Goal: Task Accomplishment & Management: Manage account settings

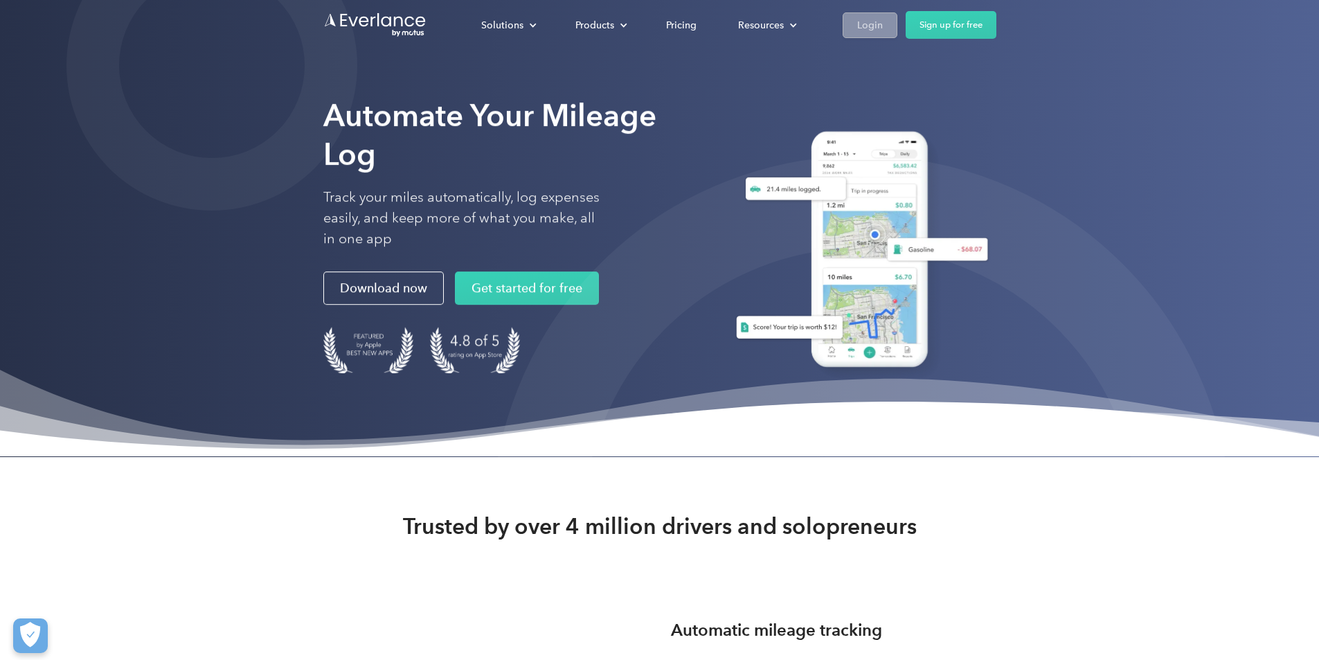
click at [898, 26] on link "Login" at bounding box center [870, 25] width 55 height 26
click at [883, 17] on div "Login" at bounding box center [870, 25] width 26 height 17
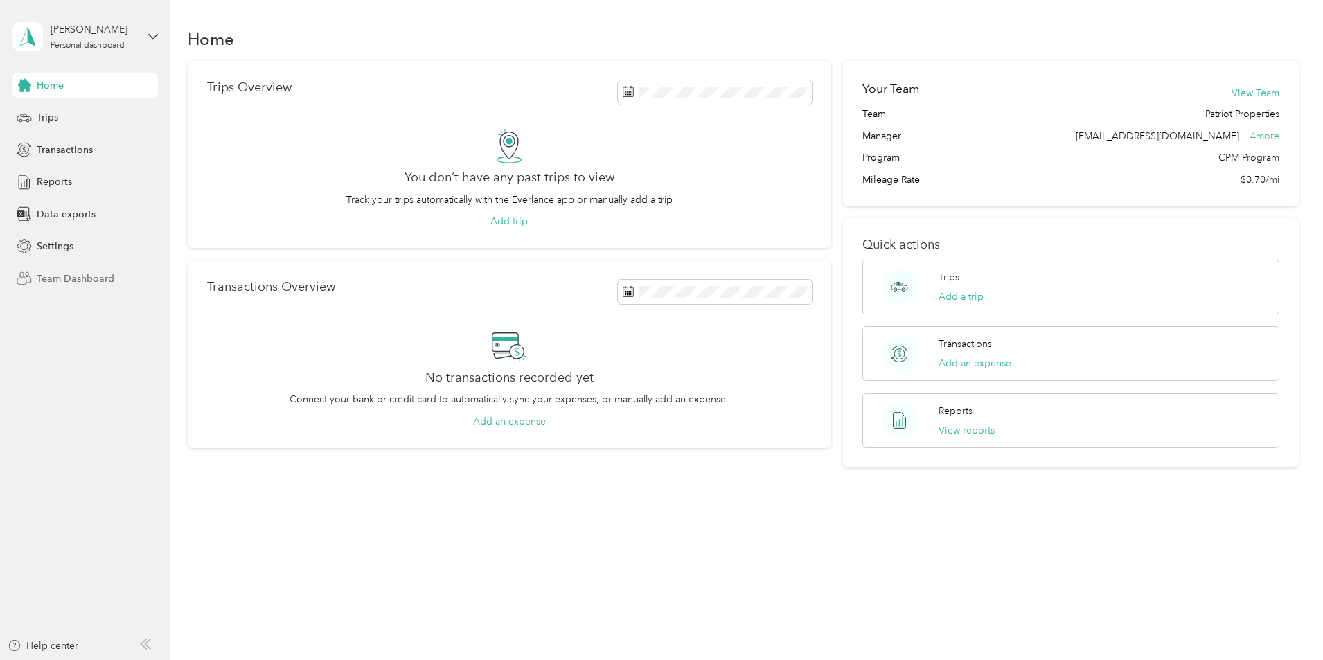
click at [89, 285] on span "Team Dashboard" at bounding box center [76, 278] width 78 height 15
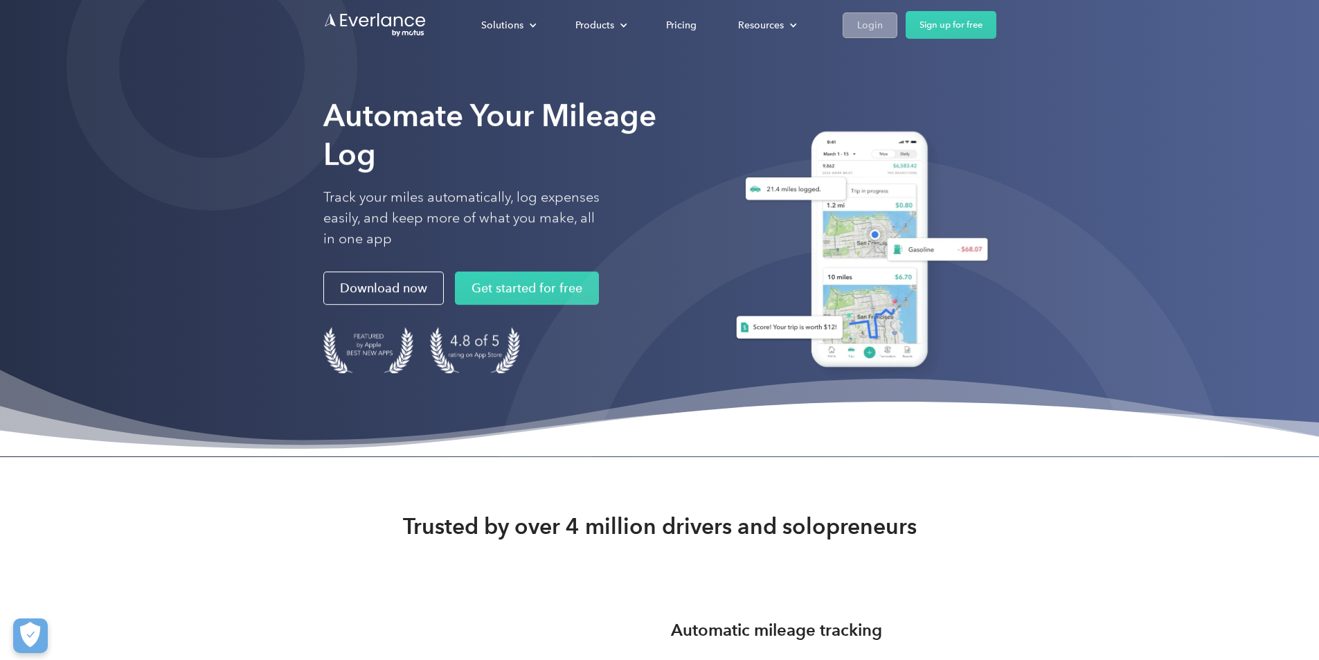
click at [898, 30] on link "Login" at bounding box center [870, 25] width 55 height 26
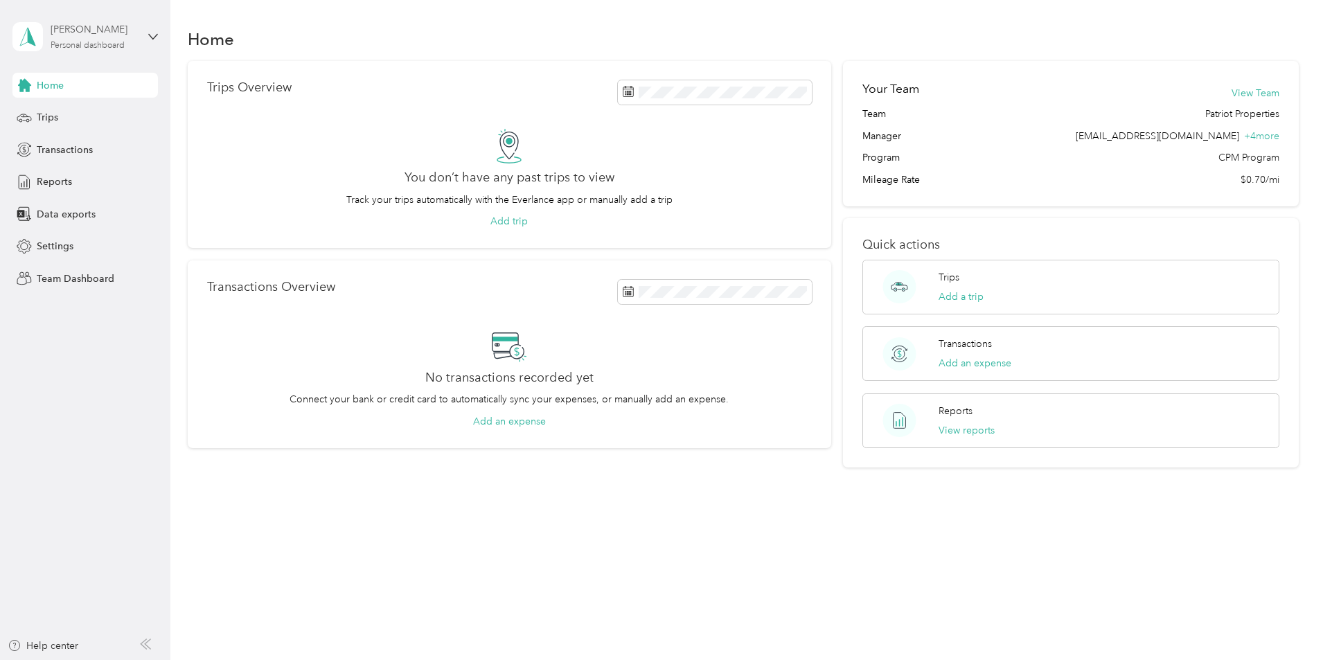
click at [122, 42] on div "Personal dashboard" at bounding box center [88, 46] width 74 height 8
click at [89, 184] on div "You’re signed in as gantzgroupllc@gmail.com Team dashboard Personal dashboard L…" at bounding box center [158, 127] width 292 height 141
click at [91, 42] on div "Personal dashboard" at bounding box center [88, 46] width 74 height 8
click at [87, 179] on div "Log out" at bounding box center [158, 177] width 272 height 24
